Goal: Use online tool/utility: Utilize a website feature to perform a specific function

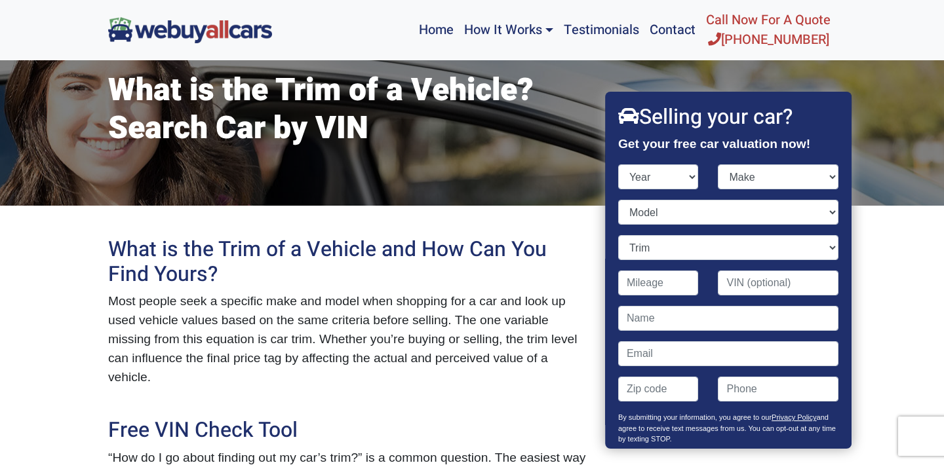
select select "2012"
click at [618, 164] on select "Year [DATE] 2024 2023 2022 2021 2020 2019 2018 2017 2016 2015 2014 2013 2012 20…" at bounding box center [658, 176] width 81 height 25
click at [747, 174] on select "Make" at bounding box center [778, 176] width 121 height 25
select select "Nissan"
click at [718, 164] on select "Make Acura Aston [PERSON_NAME] Audi Bentley BMW Buick Cadillac Chevrolet Chrysl…" at bounding box center [778, 176] width 121 height 25
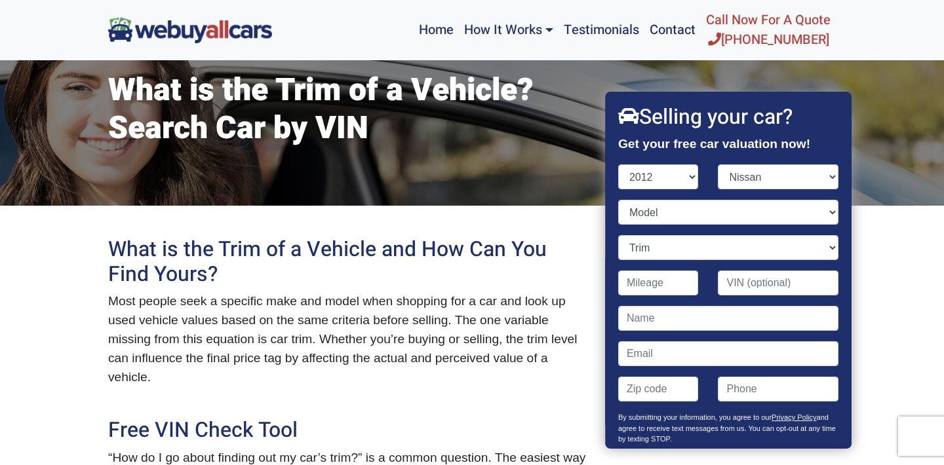
click at [691, 231] on div "Model" at bounding box center [728, 217] width 240 height 35
click at [690, 218] on select "Model 370Z Altima Armada Cube Frontier GT-R Juke Leaf Maxima Murano Murano Cros…" at bounding box center [728, 212] width 220 height 25
select select "Sentra"
click at [618, 200] on select "Model 370Z Altima Armada Cube Frontier GT-R Juke Leaf Maxima Murano Murano Cros…" at bounding box center [728, 212] width 220 height 25
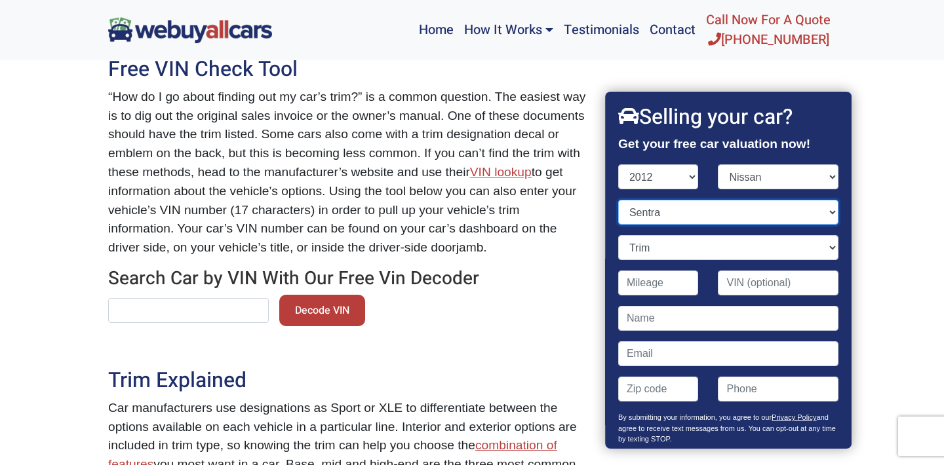
scroll to position [410, 0]
click at [200, 307] on input "text" at bounding box center [188, 310] width 161 height 25
paste input "[US_VEHICLE_IDENTIFICATION_NUMBER]"
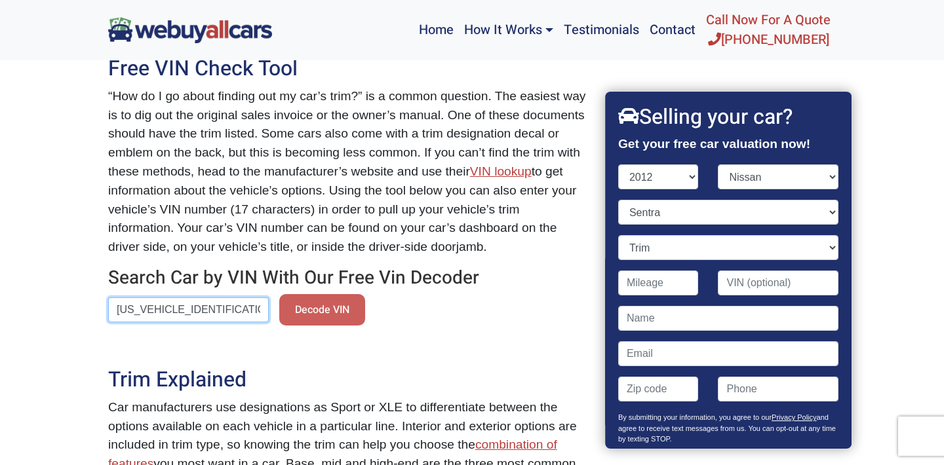
type input "[US_VEHICLE_IDENTIFICATION_NUMBER]"
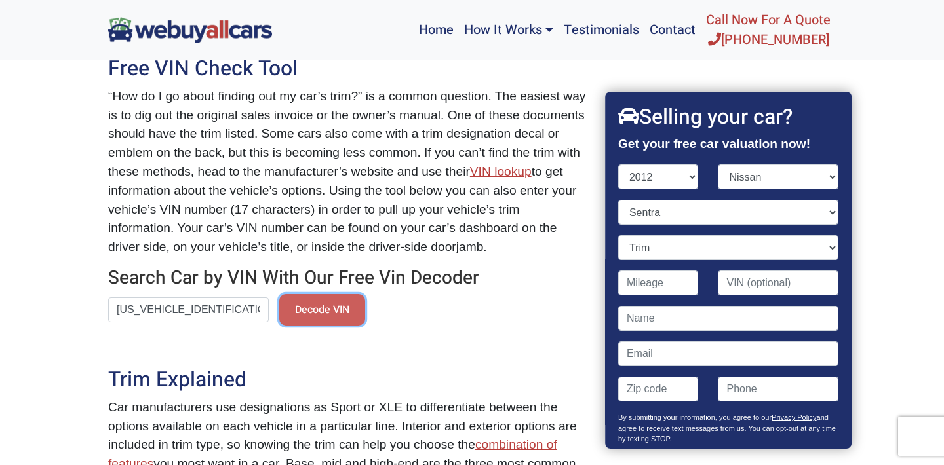
click at [300, 307] on button "Decode VIN" at bounding box center [322, 309] width 86 height 31
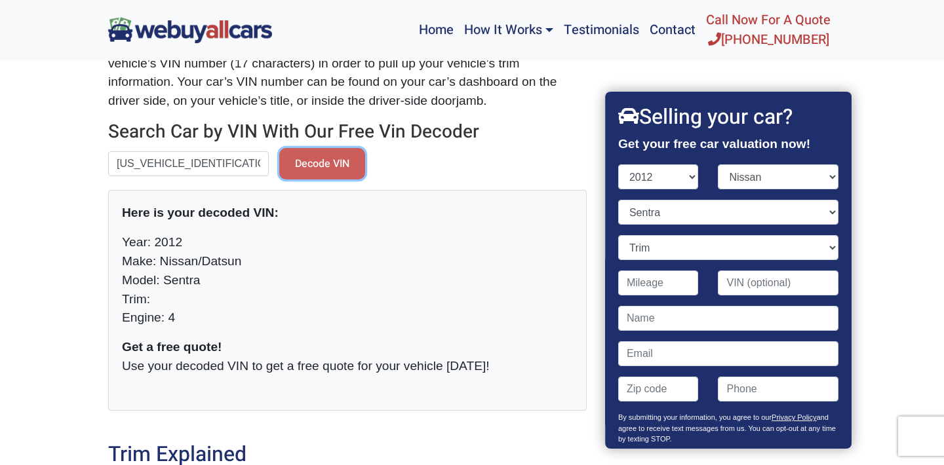
scroll to position [558, 0]
